Goal: Task Accomplishment & Management: Complete application form

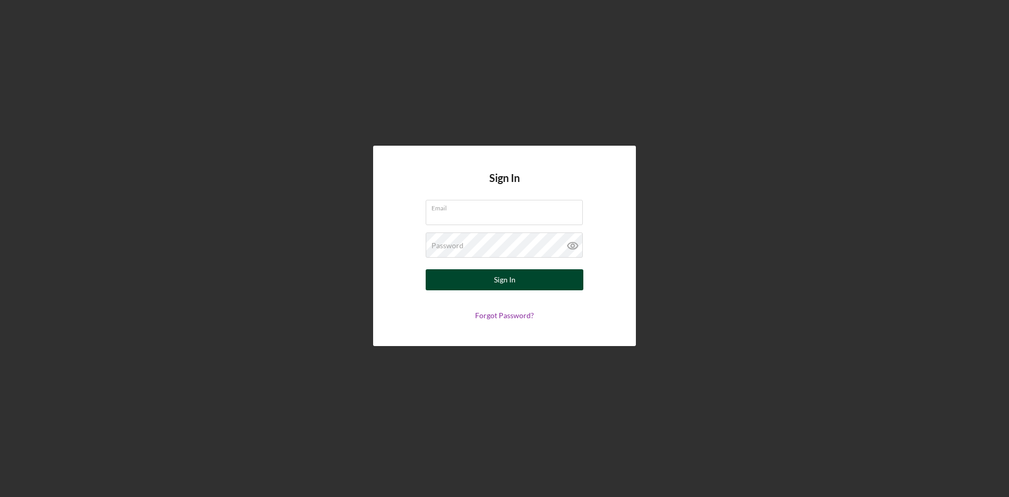
type input "Rodger.goeck@gmail.com"
click at [481, 276] on button "Sign In" at bounding box center [505, 279] width 158 height 21
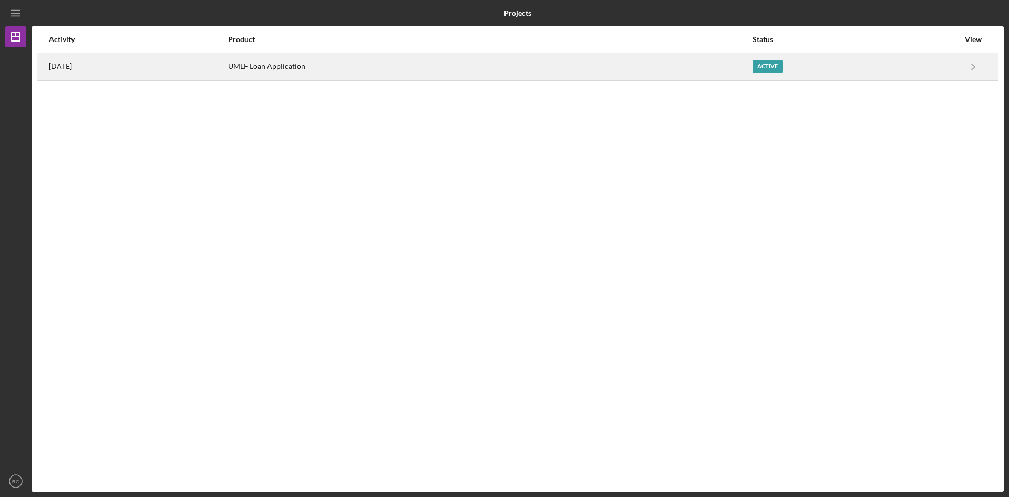
click at [341, 58] on div "UMLF Loan Application" at bounding box center [490, 67] width 524 height 26
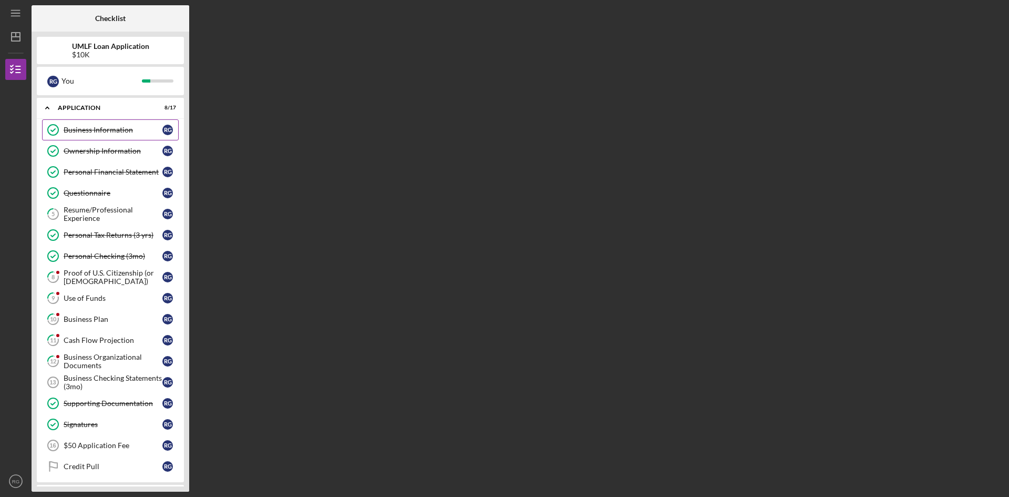
click at [117, 129] on div "Business Information" at bounding box center [113, 130] width 99 height 8
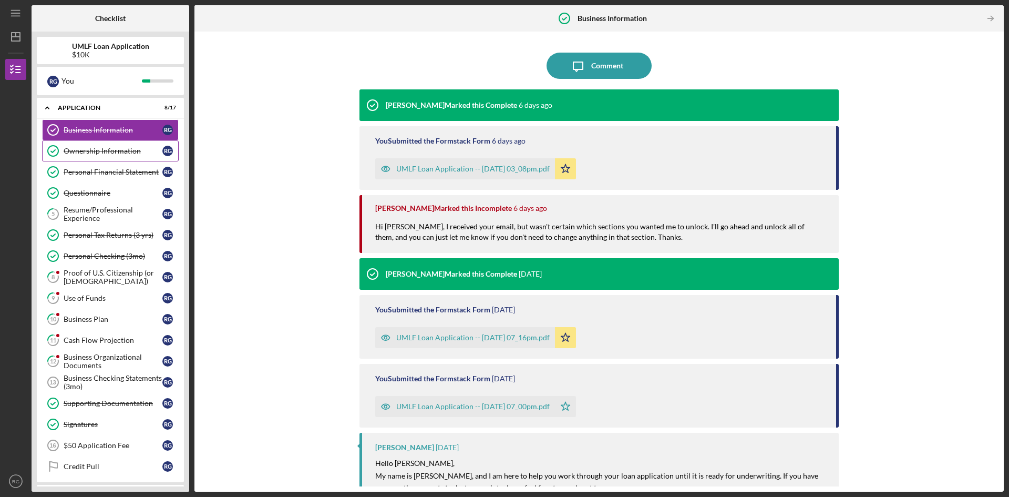
click at [85, 156] on link "Ownership Information Ownership Information R G" at bounding box center [110, 150] width 137 height 21
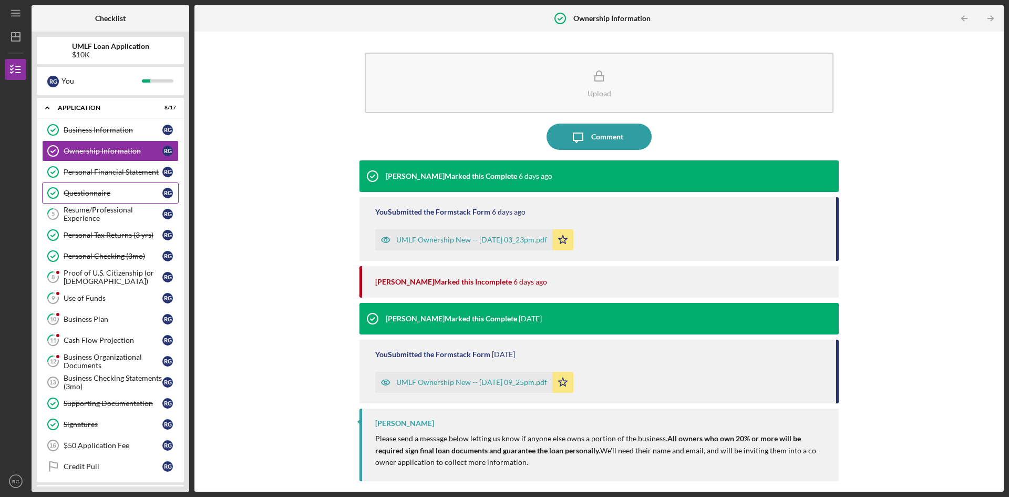
click at [104, 209] on div "Resume/Professional Experience" at bounding box center [113, 214] width 99 height 17
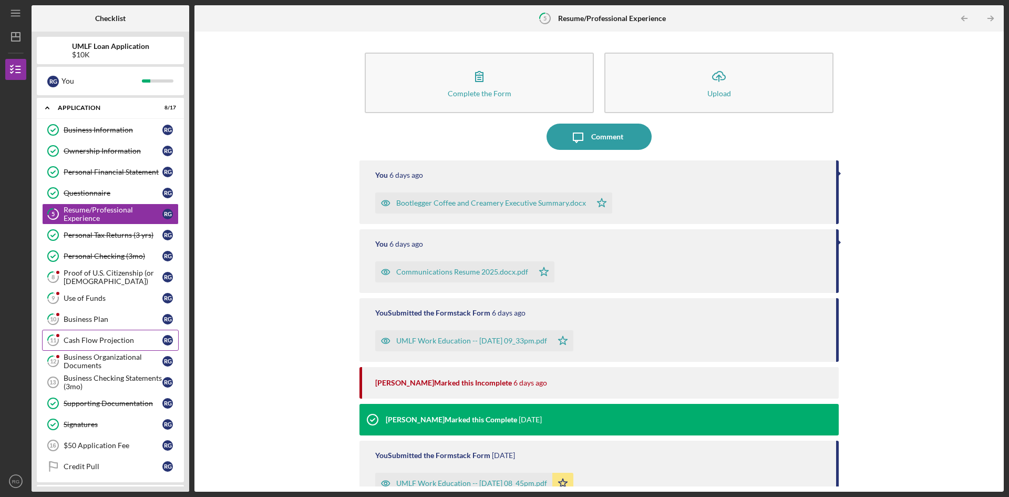
click at [94, 344] on div "Cash Flow Projection" at bounding box center [113, 340] width 99 height 8
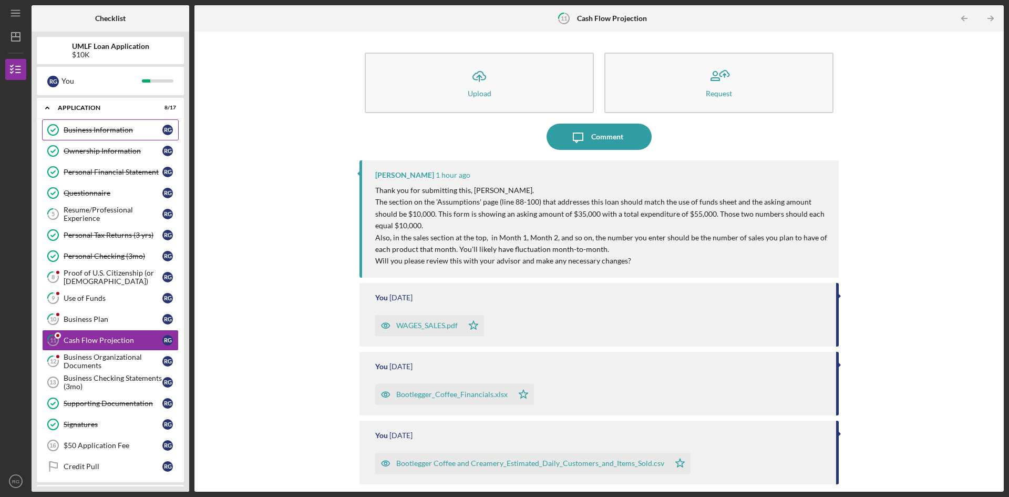
click at [112, 133] on div "Business Information" at bounding box center [113, 130] width 99 height 8
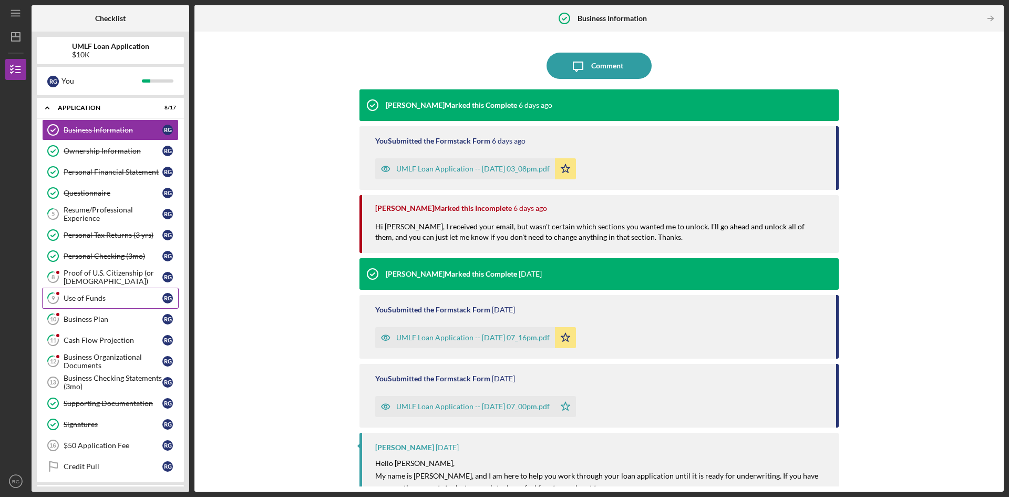
click at [89, 296] on div "Use of Funds" at bounding box center [113, 298] width 99 height 8
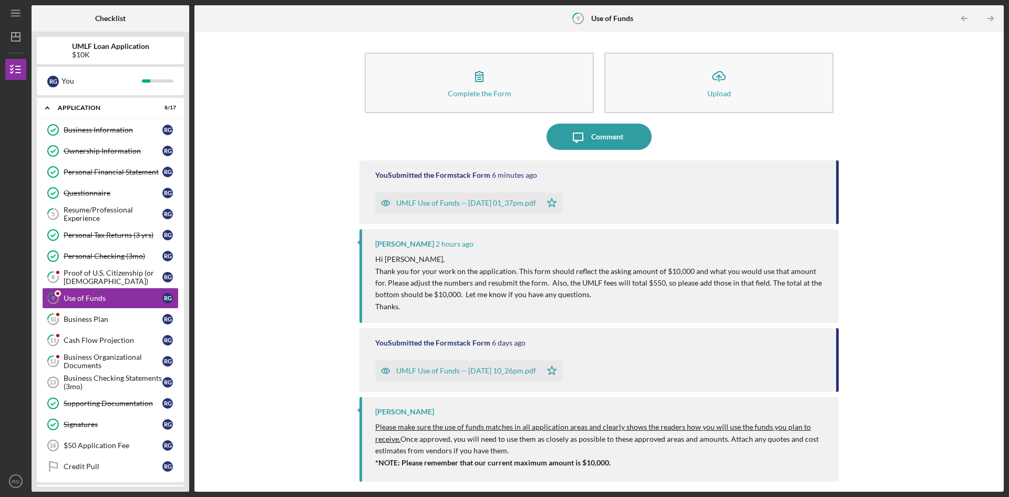
click at [429, 206] on div "UMLF Use of Funds -- 2025-08-20 01_37pm.pdf" at bounding box center [466, 203] width 140 height 8
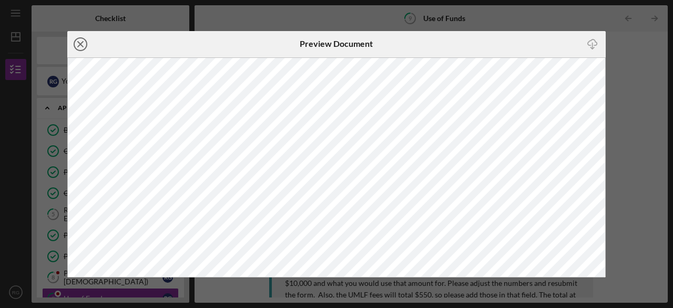
click at [81, 43] on line at bounding box center [80, 44] width 5 height 5
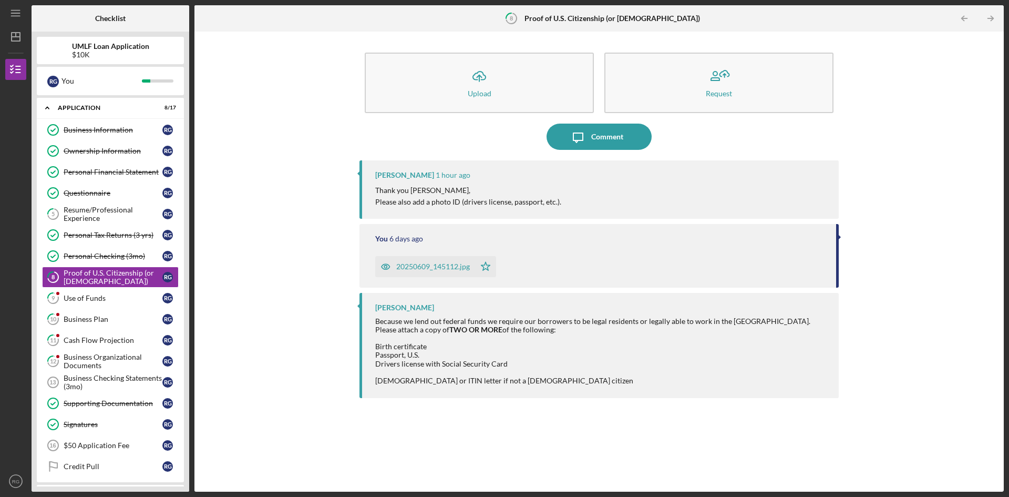
click at [436, 269] on div "20250609_145112.jpg" at bounding box center [433, 266] width 74 height 8
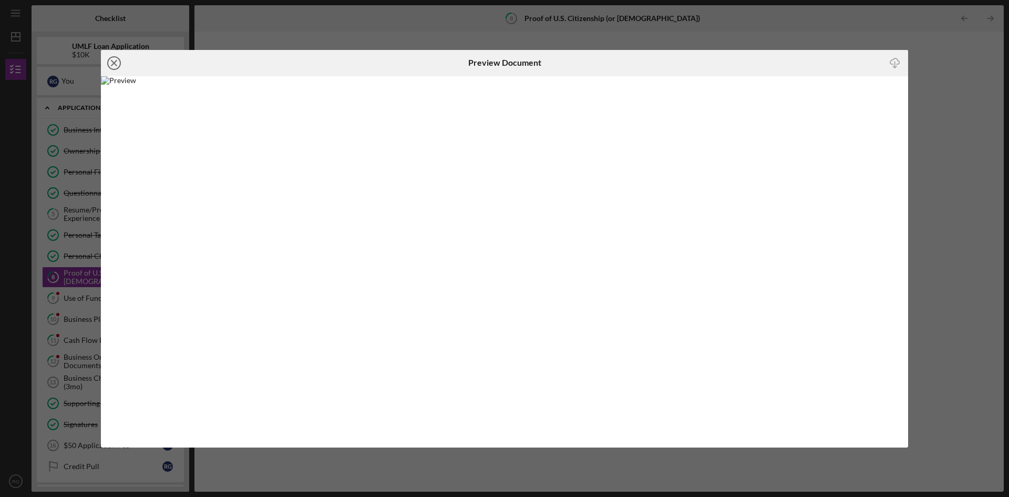
click at [117, 64] on icon "Icon/Close" at bounding box center [114, 63] width 26 height 26
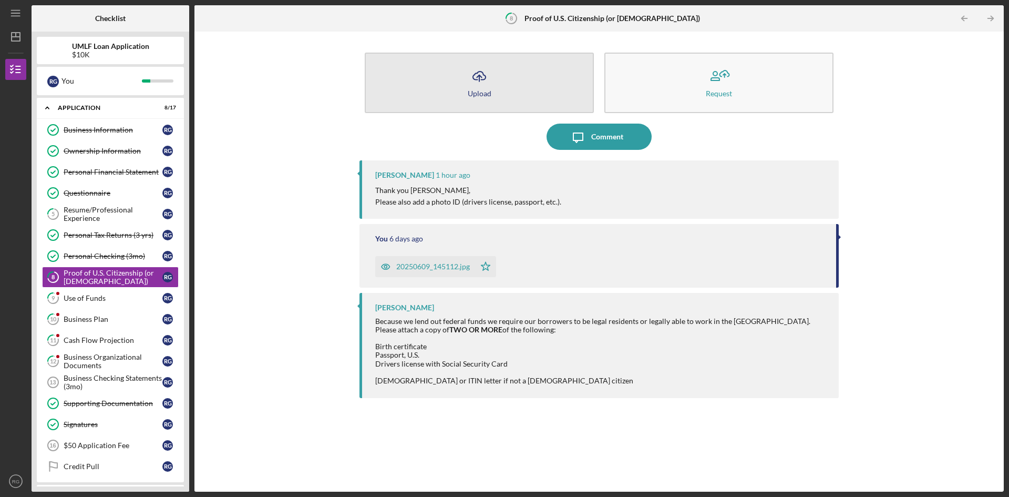
click at [486, 80] on icon "Icon/Upload" at bounding box center [479, 76] width 26 height 26
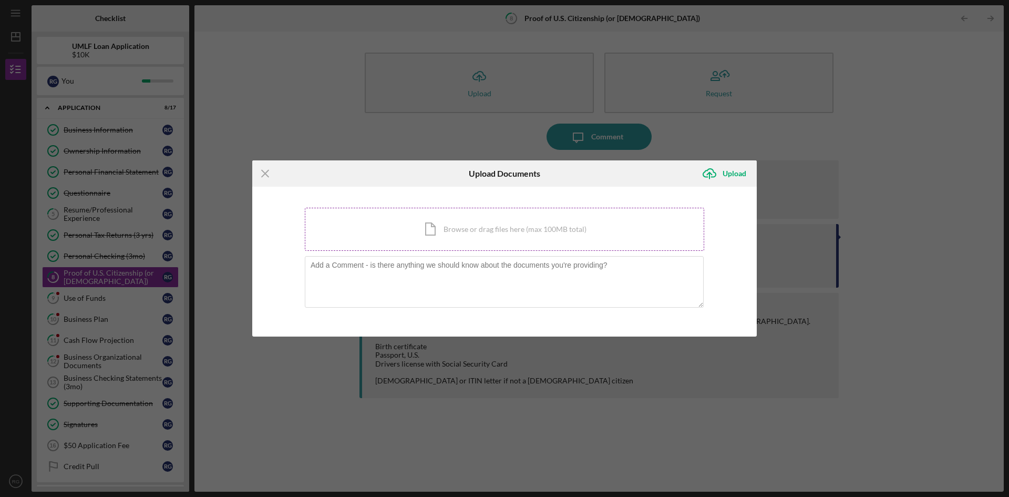
click at [491, 233] on div "Icon/Document Browse or drag files here (max 100MB total) Tap to choose files o…" at bounding box center [505, 229] width 400 height 43
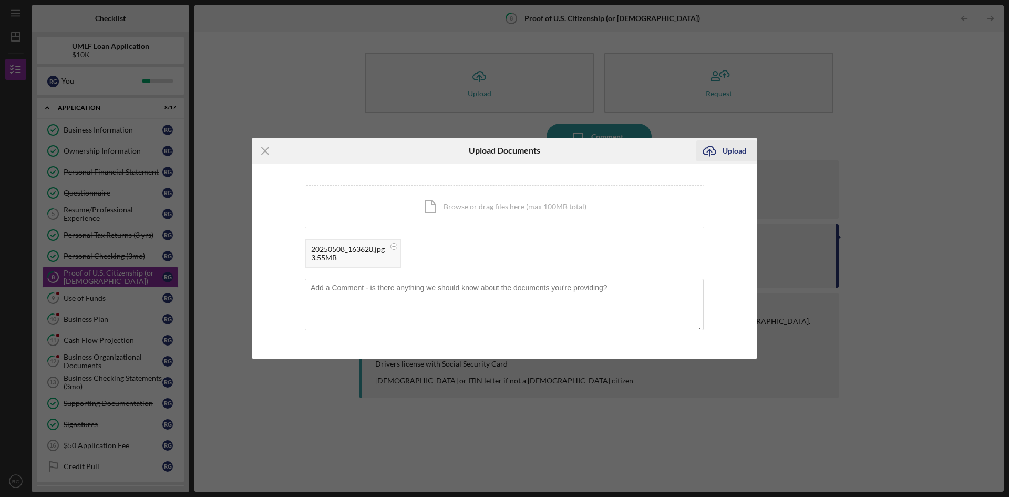
click at [722, 150] on button "Icon/Upload Upload" at bounding box center [727, 150] width 60 height 21
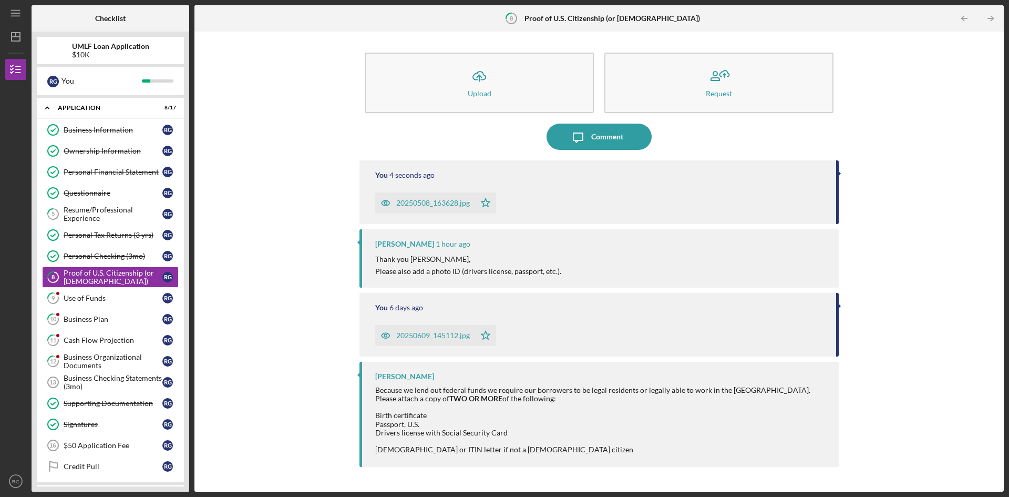
click at [440, 205] on div "20250508_163628.jpg" at bounding box center [433, 203] width 74 height 8
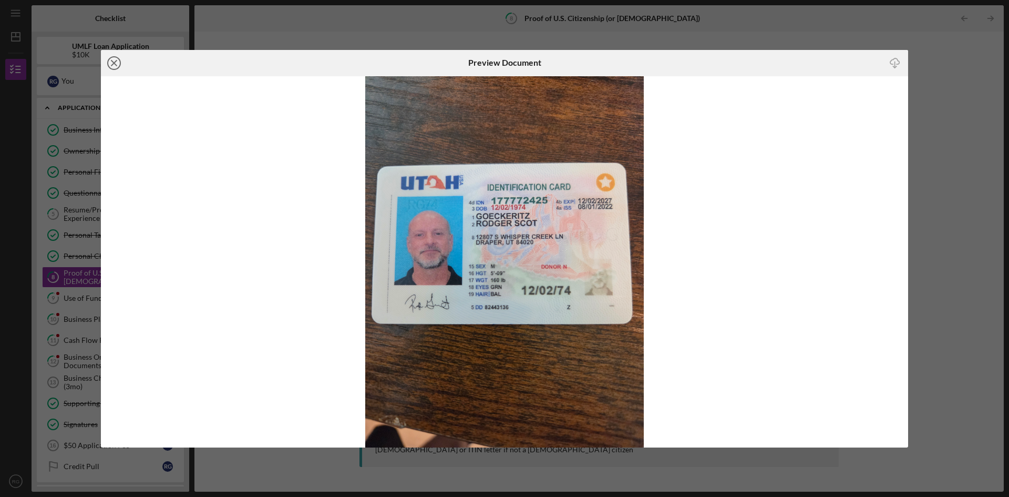
click at [110, 64] on icon "Icon/Close" at bounding box center [114, 63] width 26 height 26
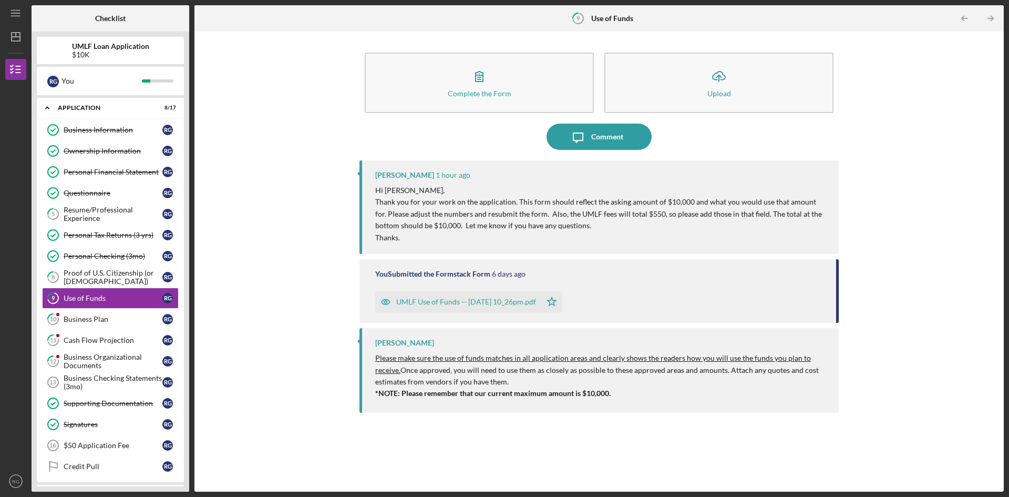
click at [464, 305] on div "UMLF Use of Funds -- [DATE] 10_26pm.pdf" at bounding box center [466, 302] width 140 height 8
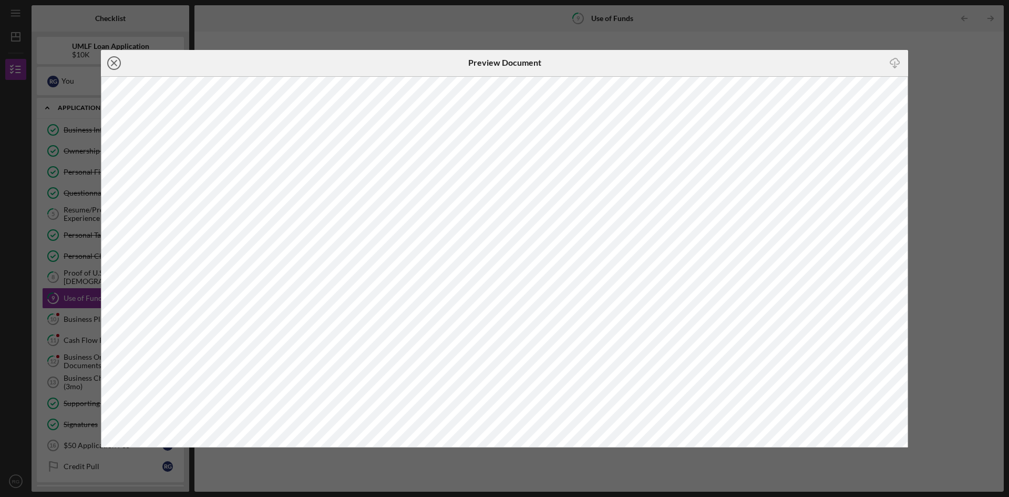
click at [109, 63] on icon "Icon/Close" at bounding box center [114, 63] width 26 height 26
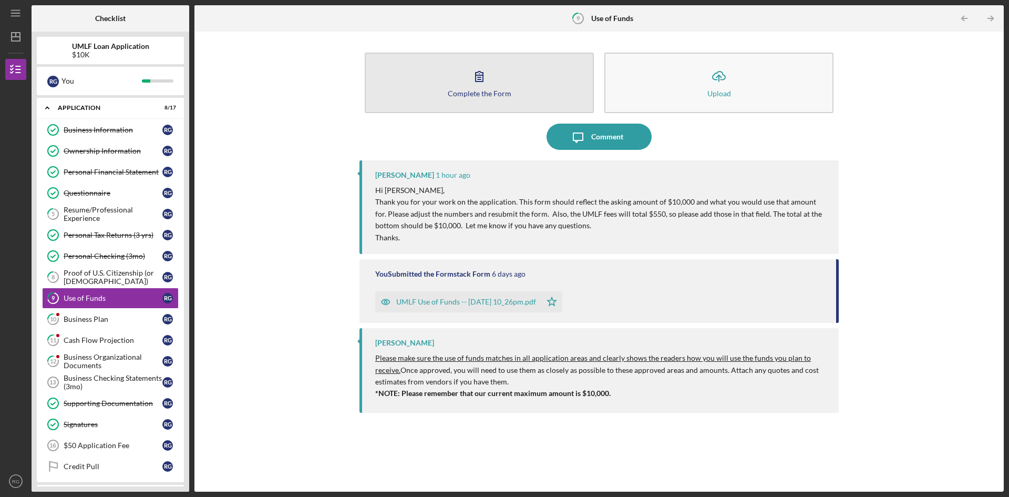
click at [475, 87] on icon "button" at bounding box center [479, 76] width 26 height 26
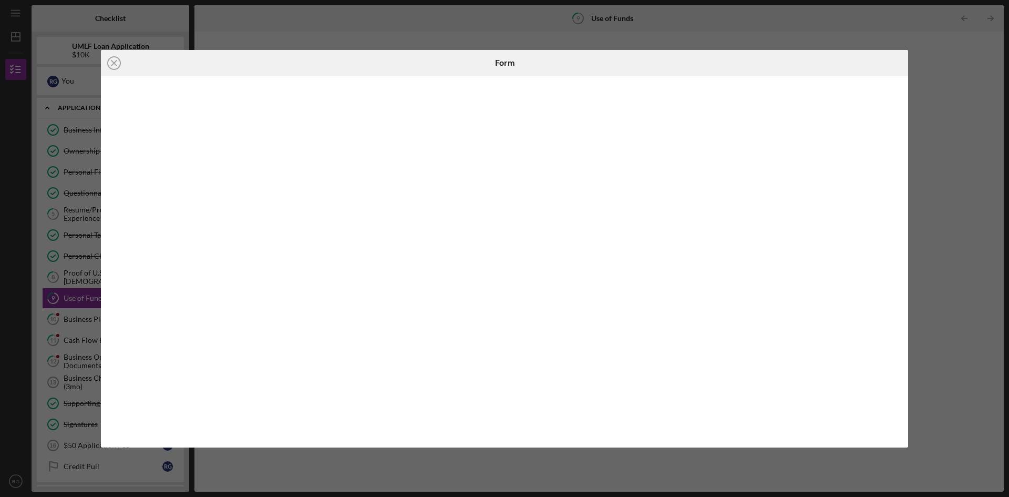
click at [913, 294] on div "Icon/Close Form" at bounding box center [504, 248] width 1009 height 497
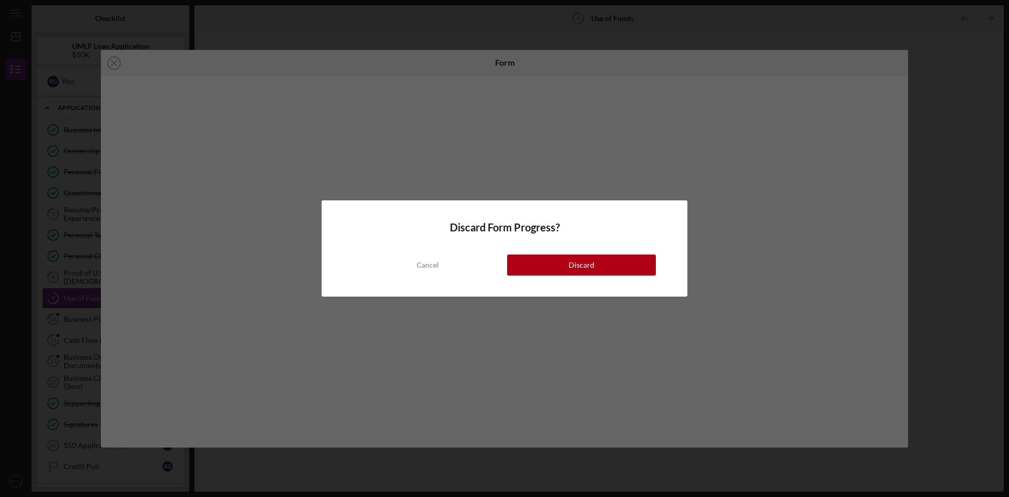
click at [727, 287] on div "Discard Form Progress? Cancel Discard" at bounding box center [504, 248] width 1009 height 497
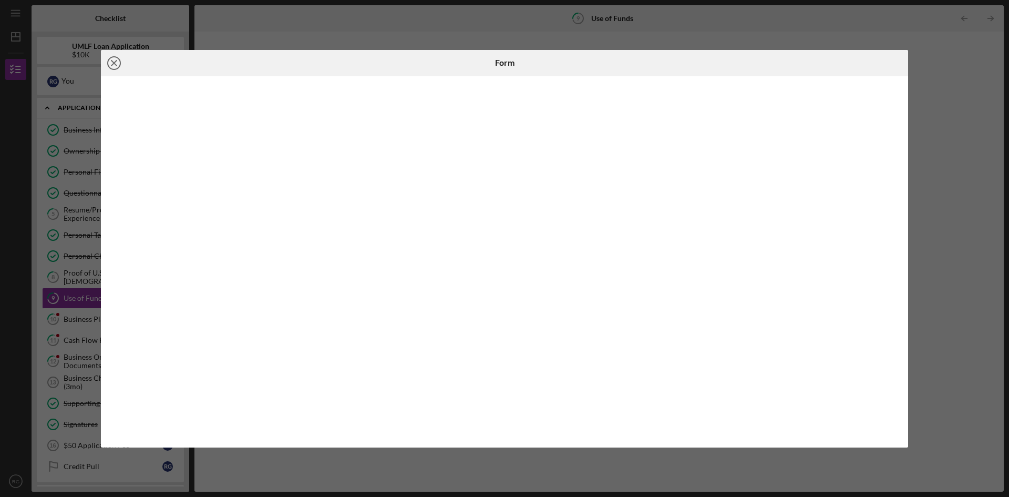
click at [111, 64] on icon "Icon/Close" at bounding box center [114, 63] width 26 height 26
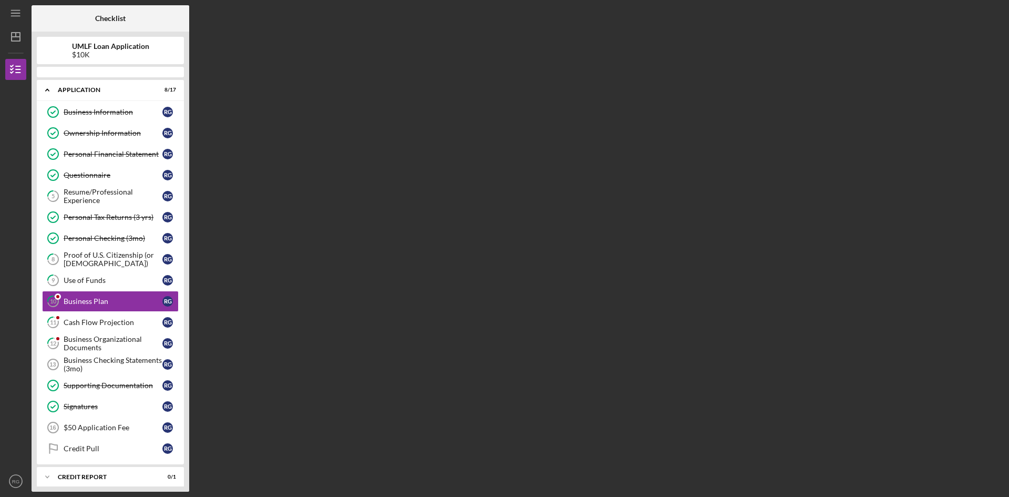
scroll to position [18, 0]
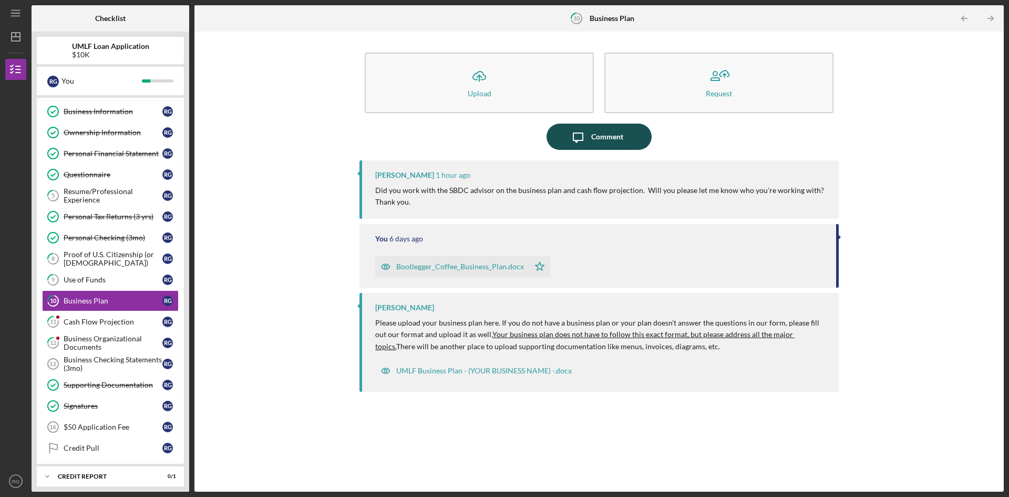
click at [613, 140] on div "Comment" at bounding box center [607, 137] width 32 height 26
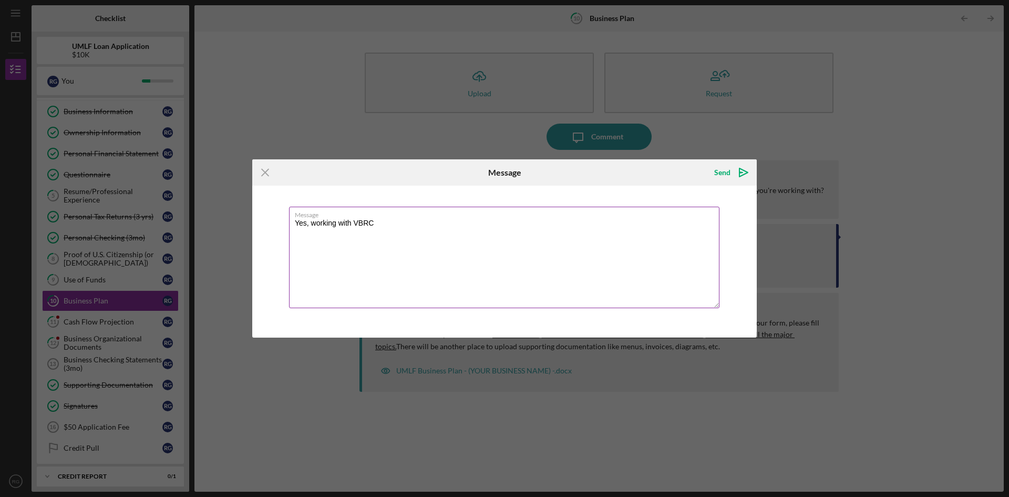
paste textarea "[PERSON_NAME] Project Manager, [US_STATE] Veteran Business Resource Center PHON…"
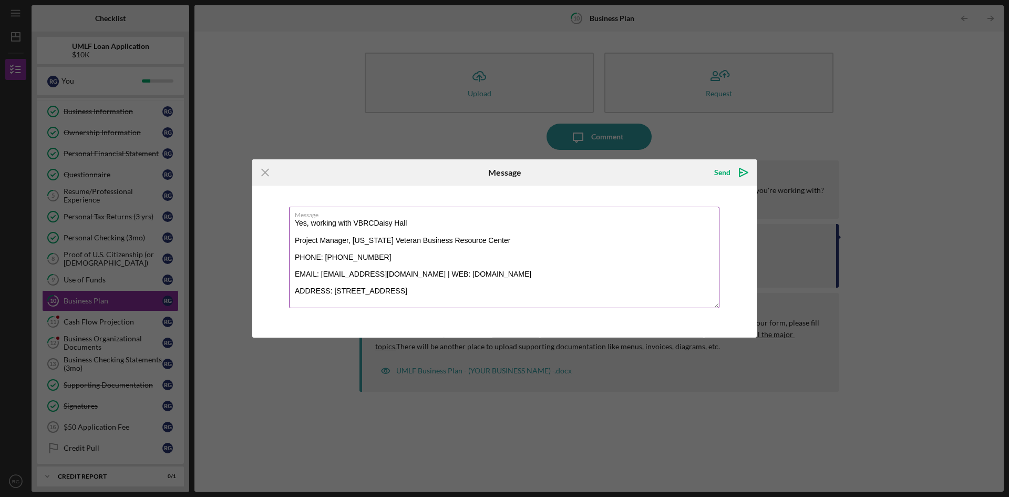
click at [354, 223] on textarea "Yes, working with VBRCDaisy Hall Project Manager, Utah Veteran Business Resourc…" at bounding box center [504, 257] width 431 height 101
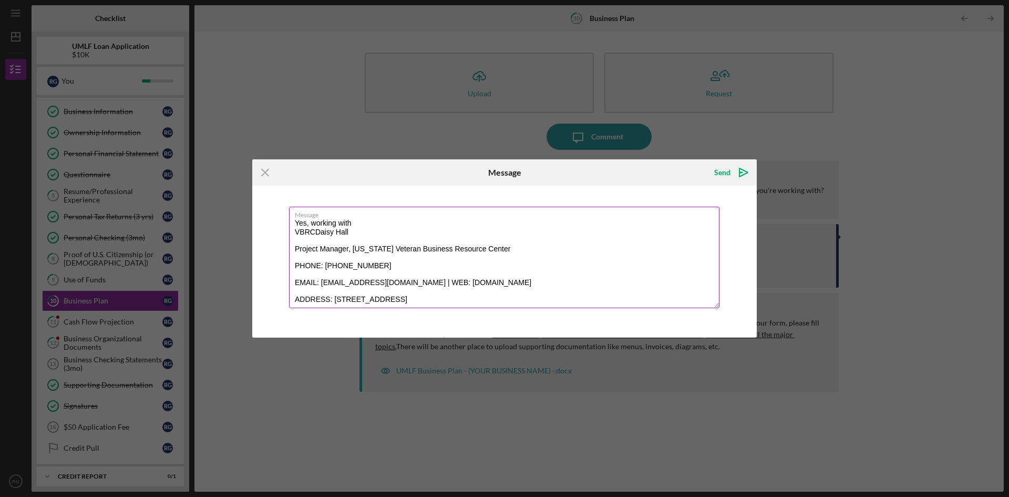
click at [315, 230] on textarea "Yes, working with VBRCDaisy Hall Project Manager, Utah Veteran Business Resourc…" at bounding box center [504, 257] width 431 height 101
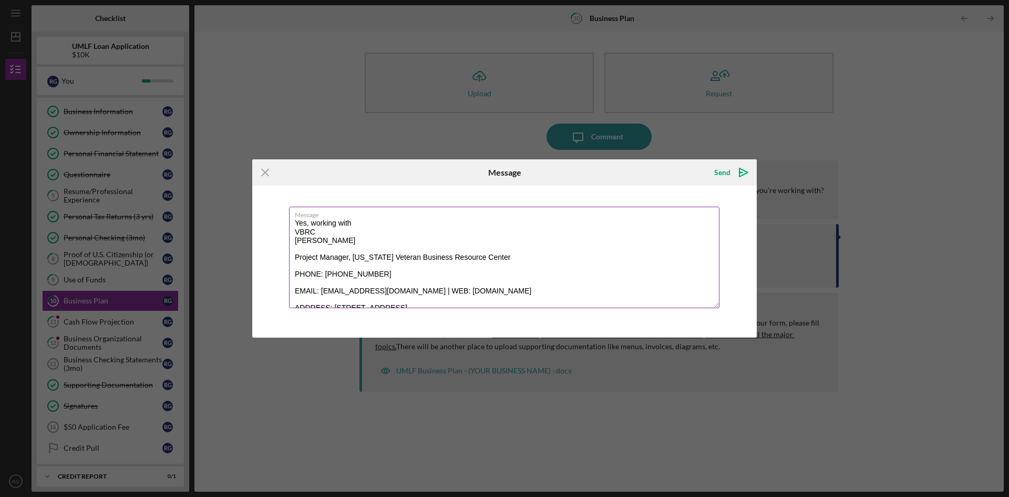
click at [341, 240] on textarea "Yes, working with VBRC Daisy Hall Project Manager, Utah Veteran Business Resour…" at bounding box center [504, 257] width 431 height 101
click at [369, 243] on textarea "Yes, working with VBRC Daisy Hall / Becky Guetler Project Manager, Utah Veteran…" at bounding box center [504, 257] width 431 height 101
click at [393, 250] on textarea "Yes, working with VBRC Daisy Hall / Becky Guertler Project Manager, Utah Vetera…" at bounding box center [504, 257] width 431 height 101
click at [389, 241] on textarea "Yes, working with VBRC Daisy Hall / Becky Guertler Project Manager, Utah Vetera…" at bounding box center [504, 257] width 431 height 101
click at [395, 240] on textarea "Yes, working with VBRC Daisy Hall / Becky Guertler Project Manager, Utah Vetera…" at bounding box center [504, 257] width 431 height 101
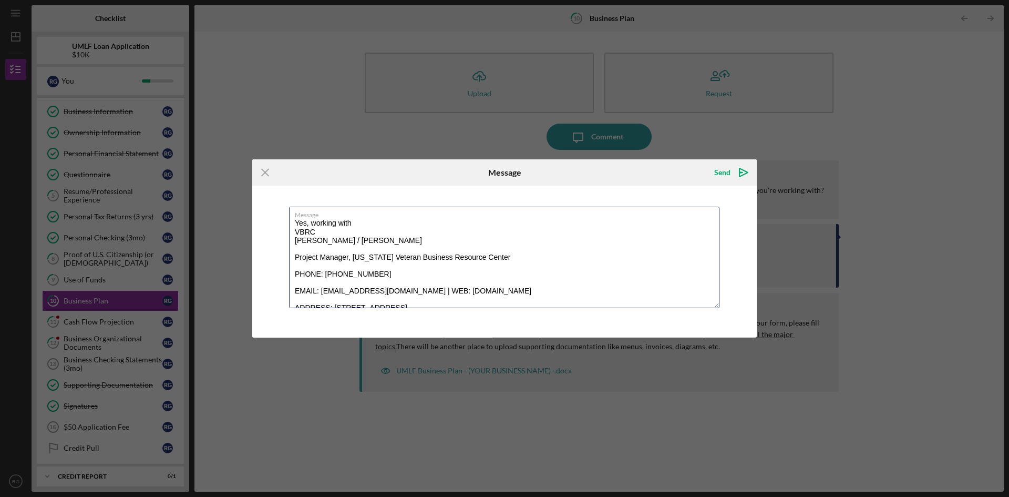
type textarea "Yes, working with VBRC Daisy Hall / Becky Guertler Project Manager, Utah Vetera…"
click at [722, 171] on div "Send" at bounding box center [722, 172] width 16 height 21
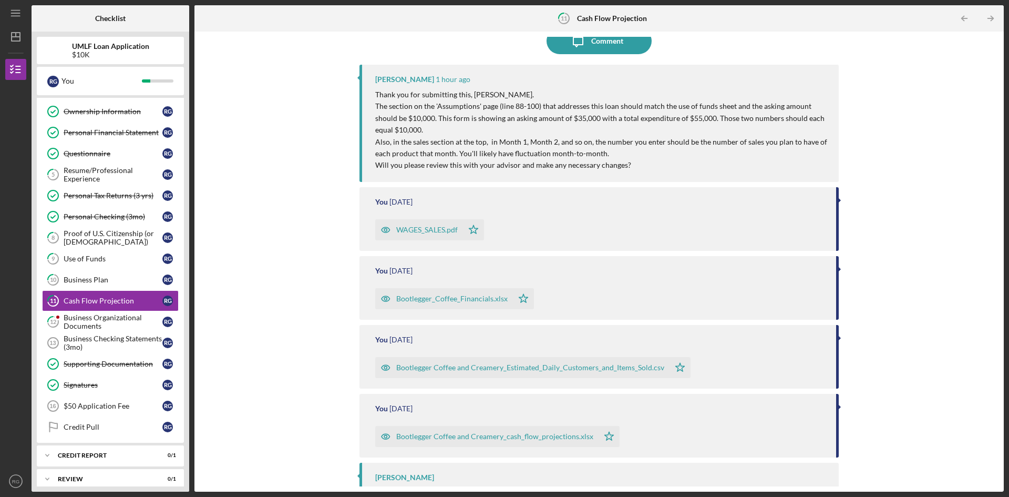
scroll to position [105, 0]
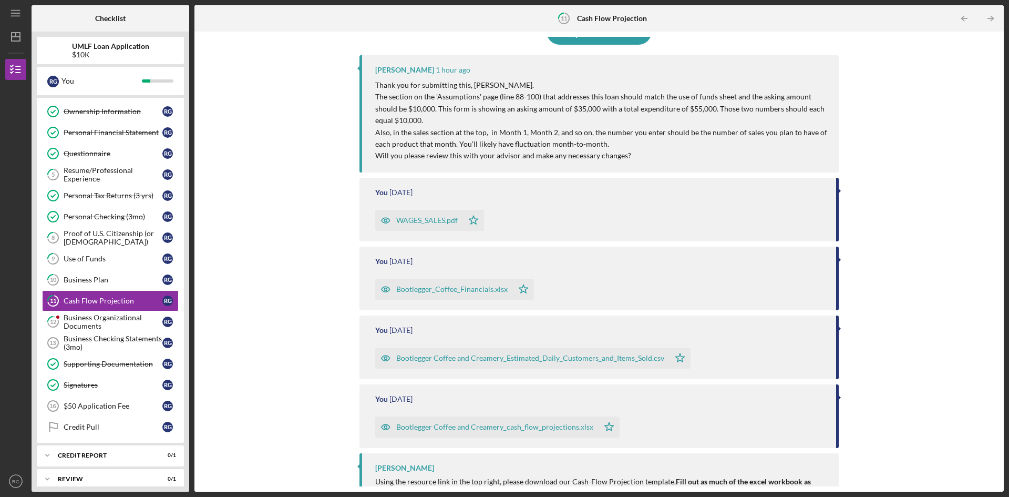
click at [502, 430] on div "Bootlegger Coffee and Creamery_cash_flow_projections.xlsx" at bounding box center [494, 427] width 197 height 8
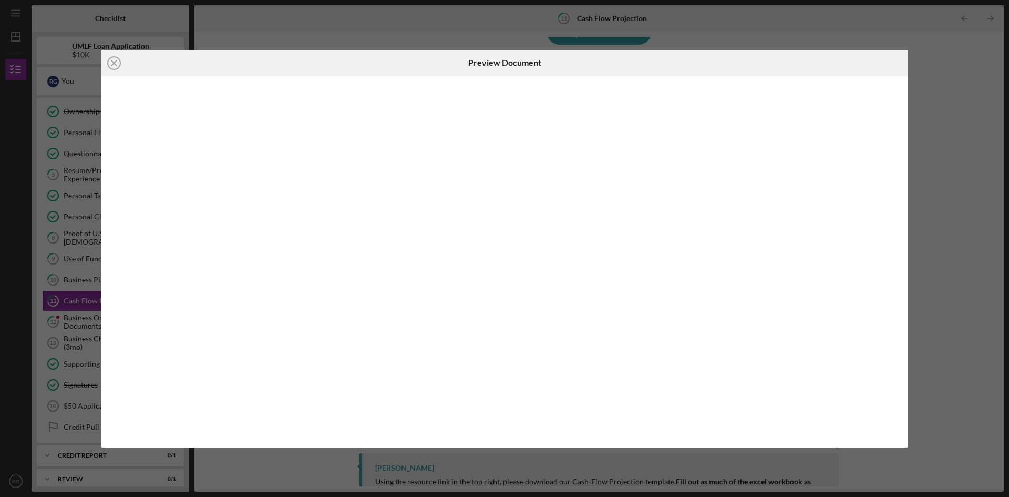
scroll to position [178, 0]
drag, startPoint x: 391, startPoint y: 57, endPoint x: 1517, endPoint y: 109, distance: 1126.8
click at [1009, 109] on html "Icon/Menu 11 Cash Flow Projection Checklist UMLF Loan Application $10K R G You …" at bounding box center [504, 248] width 1009 height 497
click at [596, 55] on div "Preview Document" at bounding box center [504, 63] width 269 height 26
click at [115, 63] on line at bounding box center [113, 62] width 5 height 5
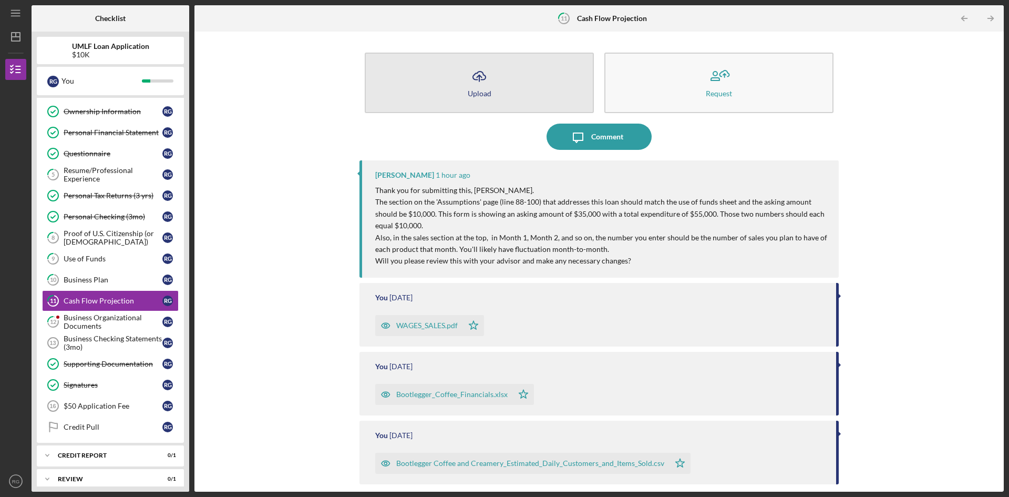
click at [492, 85] on button "Icon/Upload Upload" at bounding box center [479, 83] width 229 height 60
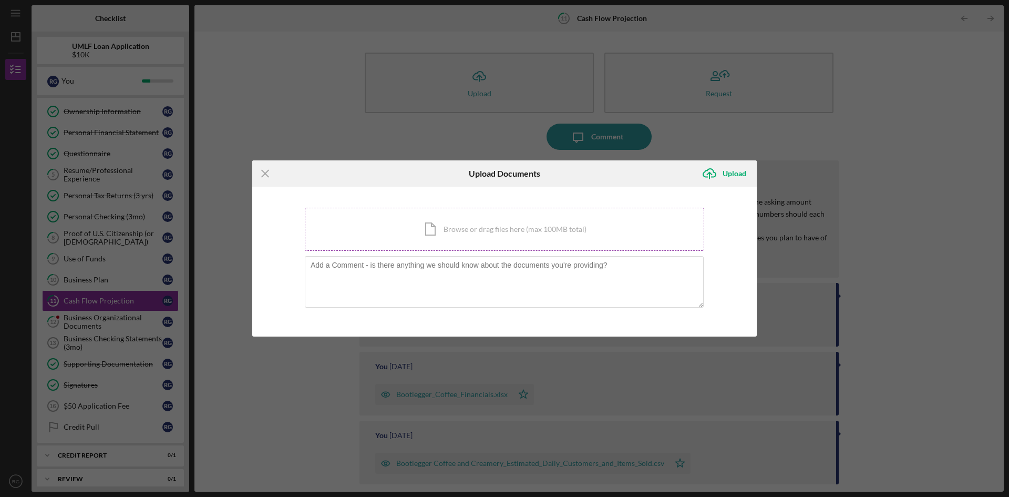
click at [493, 231] on div "Icon/Document Browse or drag files here (max 100MB total) Tap to choose files o…" at bounding box center [505, 229] width 400 height 43
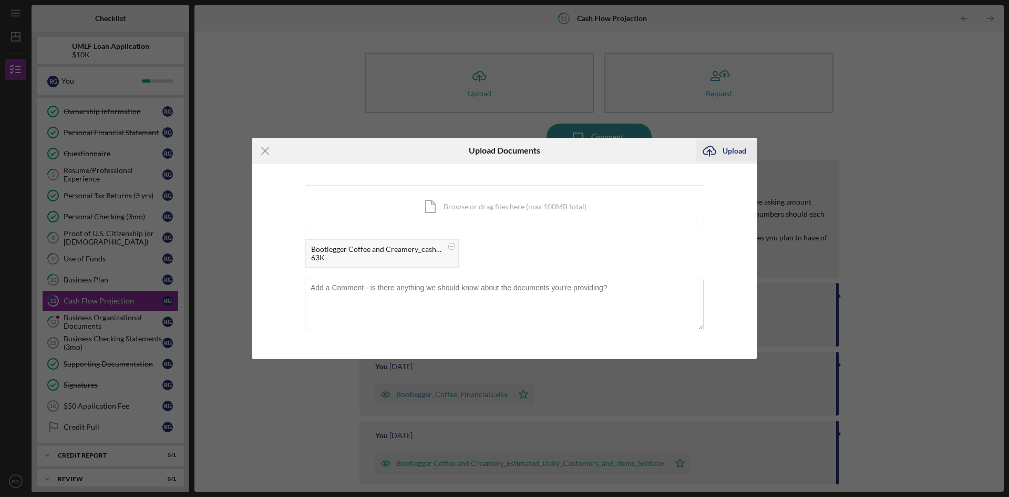
click at [727, 147] on div "Upload" at bounding box center [735, 150] width 24 height 21
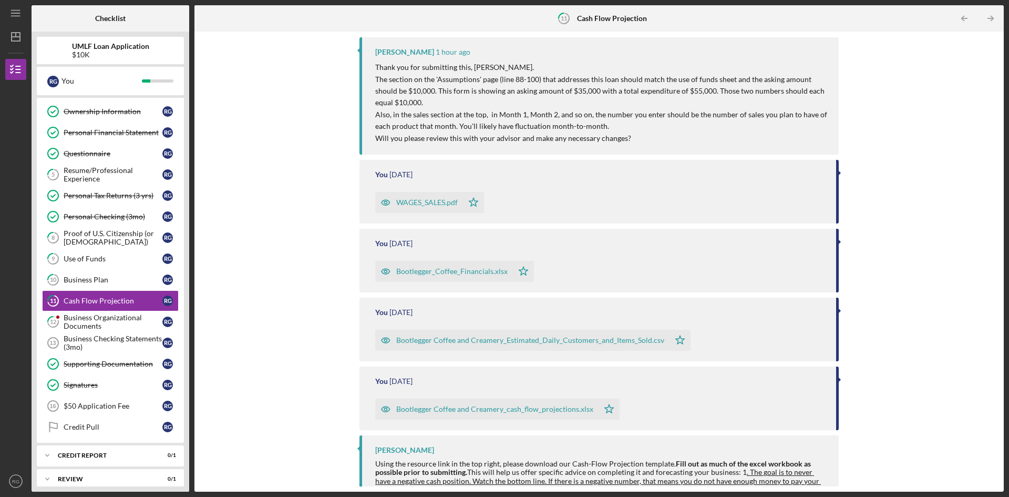
scroll to position [210, 0]
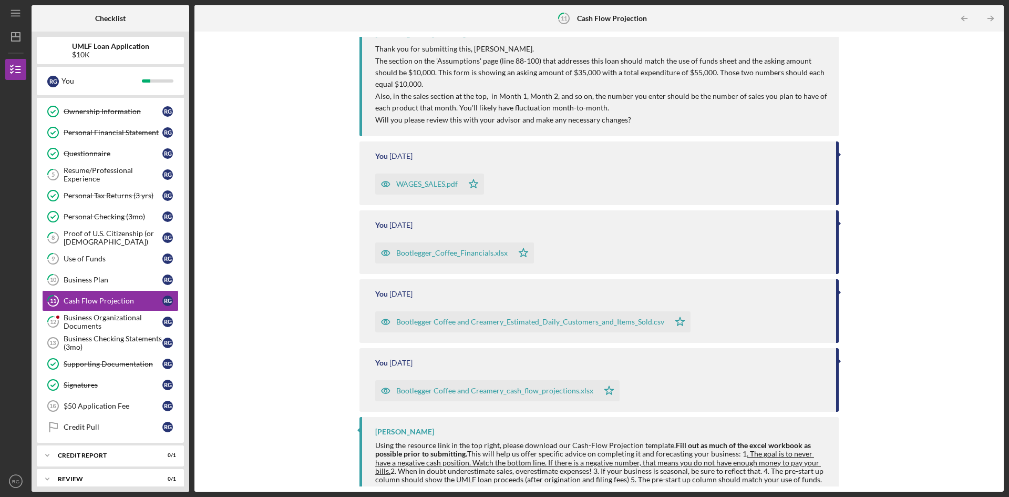
click at [427, 254] on div "Bootlegger_Coffee_Financials.xlsx" at bounding box center [451, 253] width 111 height 8
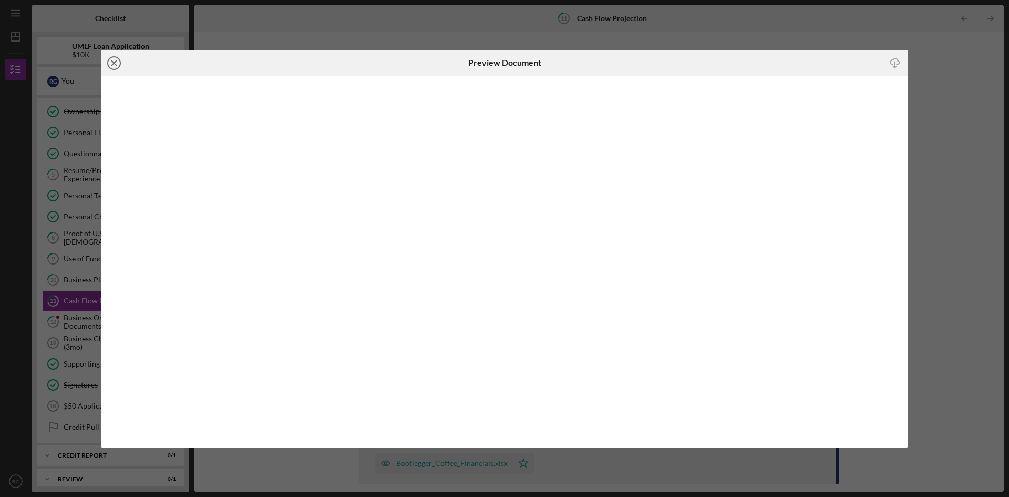
click at [118, 66] on icon "Icon/Close" at bounding box center [114, 63] width 26 height 26
